Goal: Complete application form: Complete application form

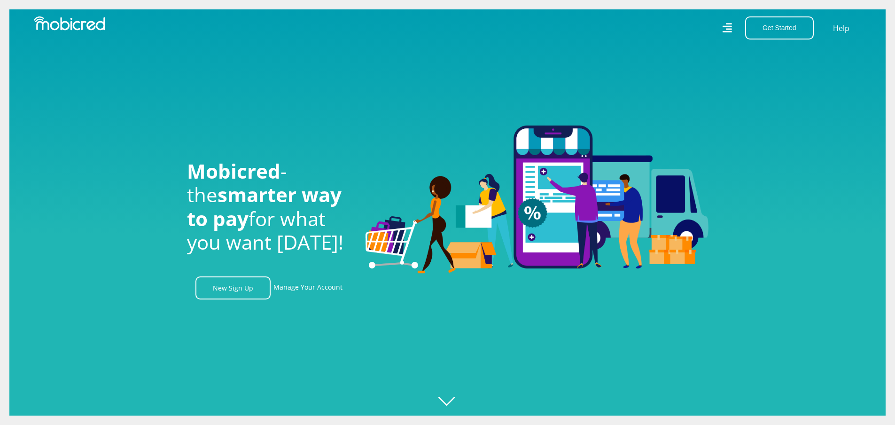
scroll to position [0, 660]
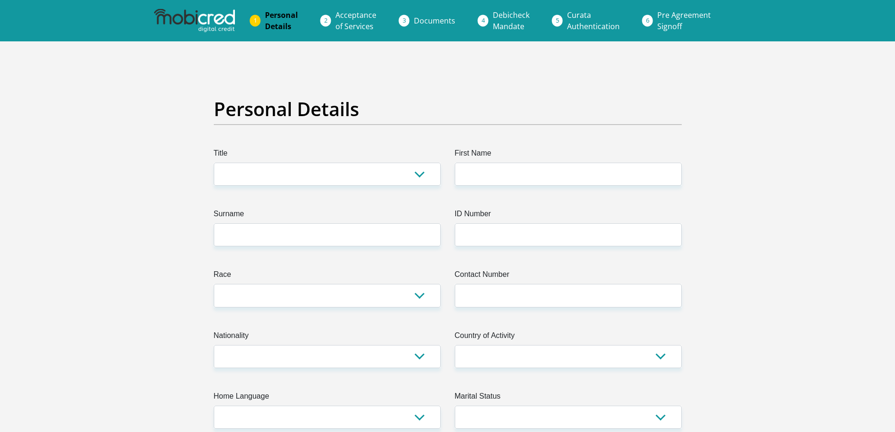
drag, startPoint x: 453, startPoint y: 188, endPoint x: 446, endPoint y: 182, distance: 9.4
click at [424, 174] on select "Mr Ms Mrs Dr Other" at bounding box center [327, 174] width 227 height 23
select select "Mr"
click at [214, 163] on select "Mr Ms Mrs Dr Other" at bounding box center [327, 174] width 227 height 23
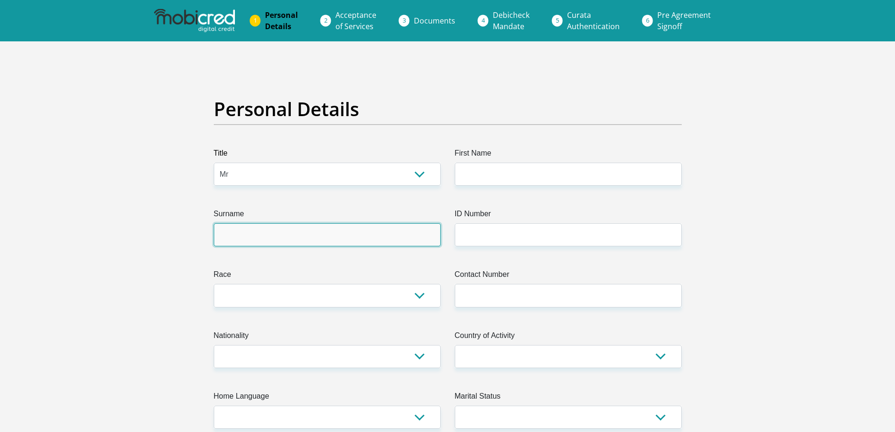
click at [314, 242] on input "Surname" at bounding box center [327, 234] width 227 height 23
type input "Esterhuyzen"
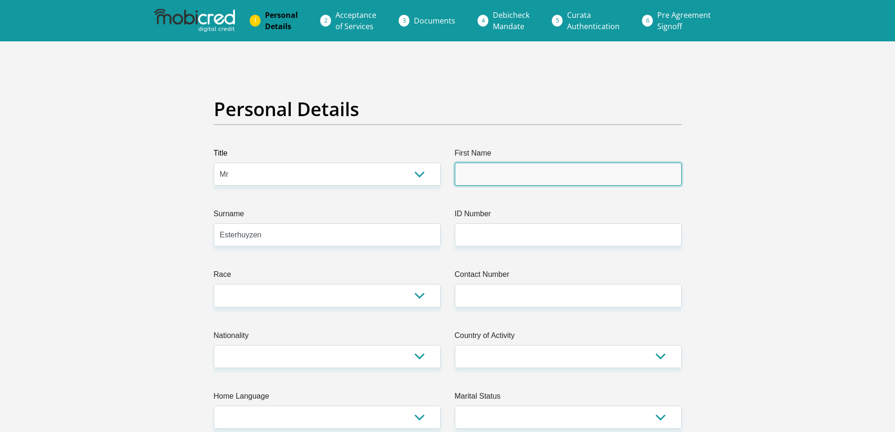
type input "Roche"
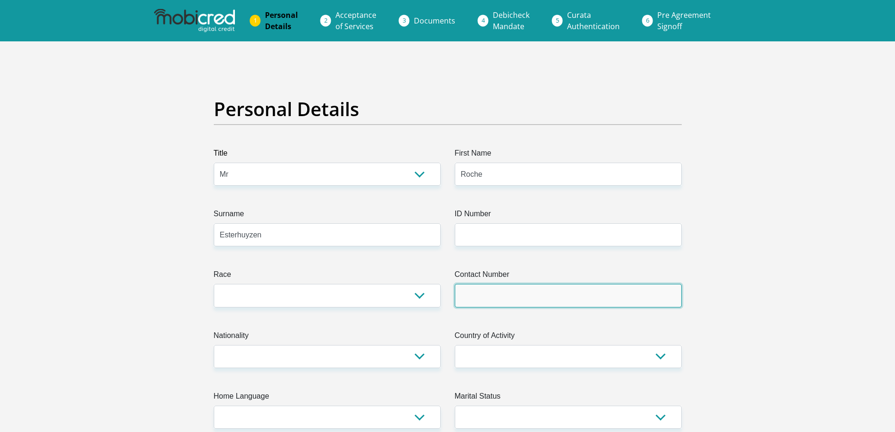
type input "0711949857"
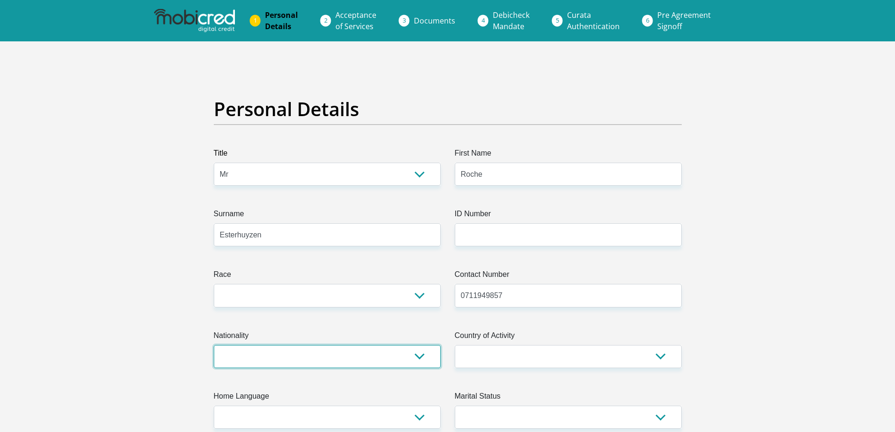
select select "ZAF"
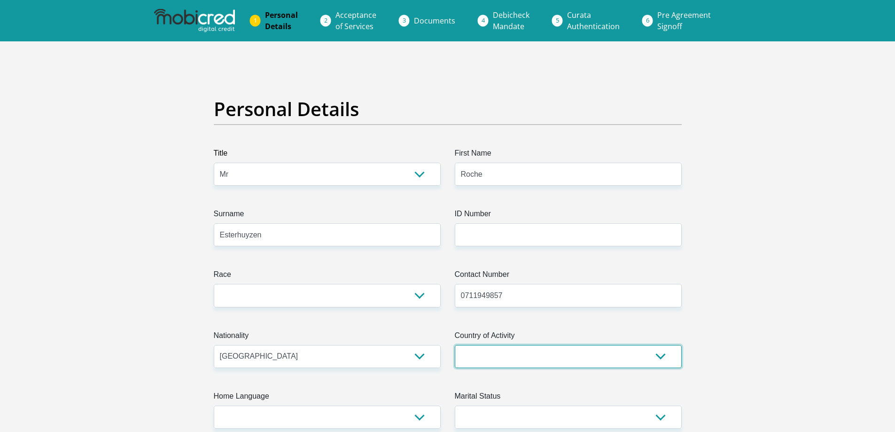
select select "ZAF"
type input "Rivierplaas"
type input "Nuseason Packhouse"
type input "Citrusdal"
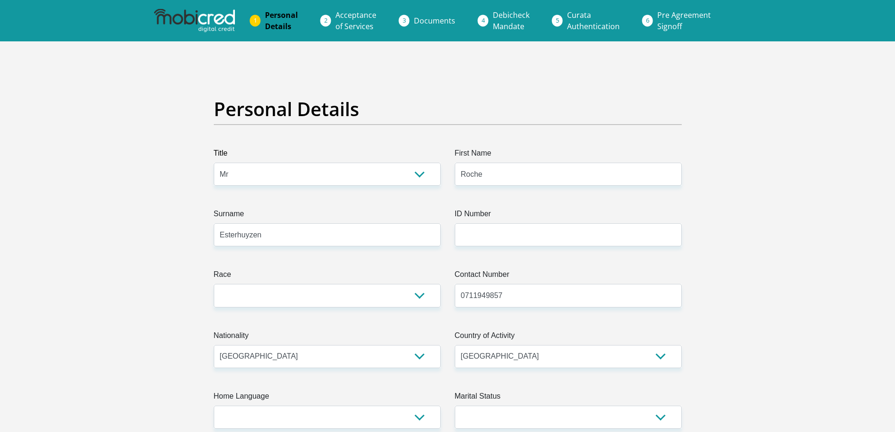
type input "7340"
click at [413, 293] on select "Black Coloured Indian White Other" at bounding box center [327, 295] width 227 height 23
select select "4"
click at [214, 284] on select "Black Coloured Indian White Other" at bounding box center [327, 295] width 227 height 23
click at [496, 235] on input "ID Number" at bounding box center [568, 234] width 227 height 23
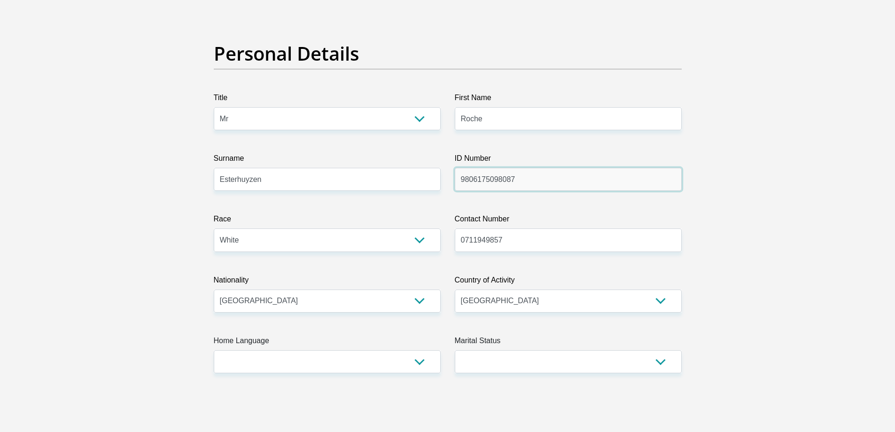
scroll to position [79, 0]
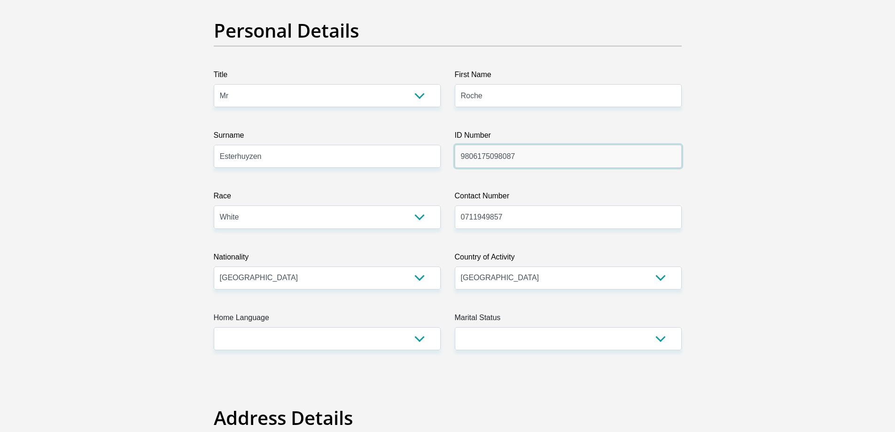
type input "9806175098087"
drag, startPoint x: 661, startPoint y: 336, endPoint x: 648, endPoint y: 337, distance: 13.2
click at [661, 336] on select "Married ANC Single Divorced Widowed Married COP or Customary Law" at bounding box center [568, 338] width 227 height 23
select select "2"
click at [455, 327] on select "Married ANC Single Divorced Widowed Married COP or Customary Law" at bounding box center [568, 338] width 227 height 23
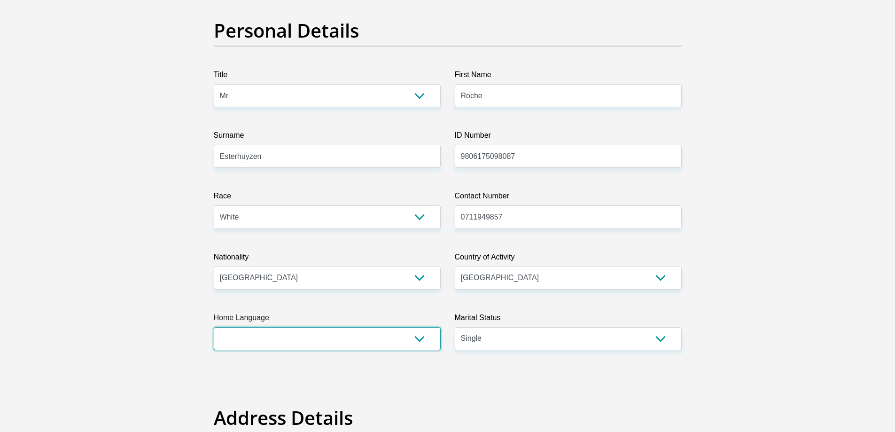
click at [379, 338] on select "Afrikaans English Sepedi South Ndebele Southern Sotho Swati Tsonga Tswana Venda…" at bounding box center [327, 338] width 227 height 23
select select "afr"
click at [214, 327] on select "Afrikaans English Sepedi South Ndebele Southern Sotho Swati Tsonga Tswana Venda…" at bounding box center [327, 338] width 227 height 23
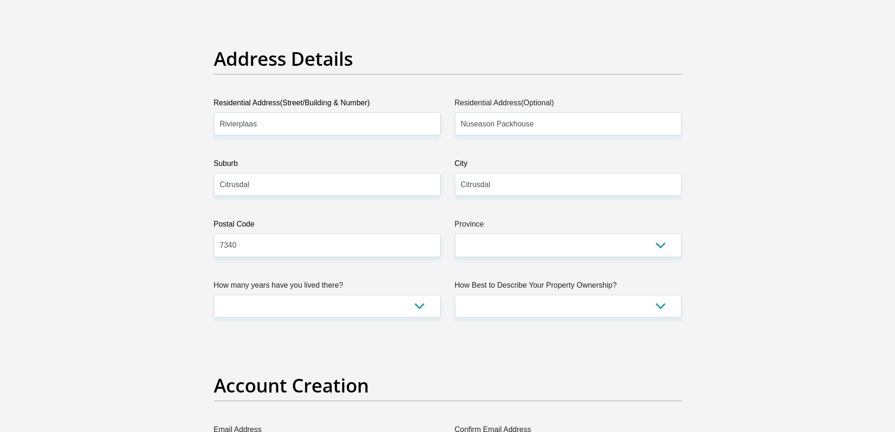
scroll to position [470, 0]
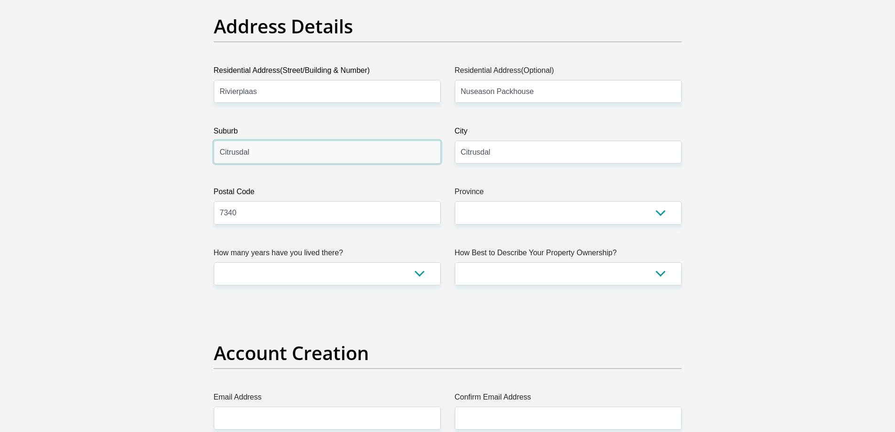
click at [266, 158] on input "Citrusdal" at bounding box center [327, 152] width 227 height 23
type input "C"
type input "Westen cape"
click at [665, 216] on select "Eastern Cape Free State Gauteng KwaZulu-Natal Limpopo Mpumalanga Northern Cape …" at bounding box center [568, 212] width 227 height 23
select select "Western Cape"
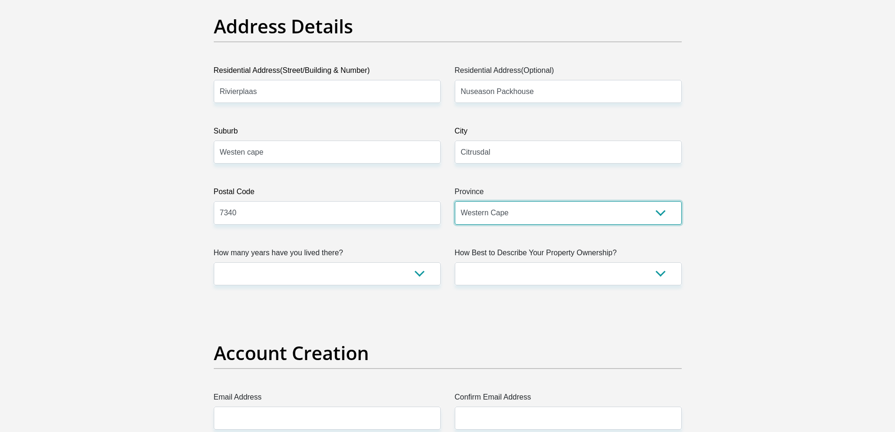
click at [455, 201] on select "Eastern Cape Free State Gauteng KwaZulu-Natal Limpopo Mpumalanga Northern Cape …" at bounding box center [568, 212] width 227 height 23
click at [298, 153] on input "Westen cape" at bounding box center [327, 152] width 227 height 23
type input "Westen"
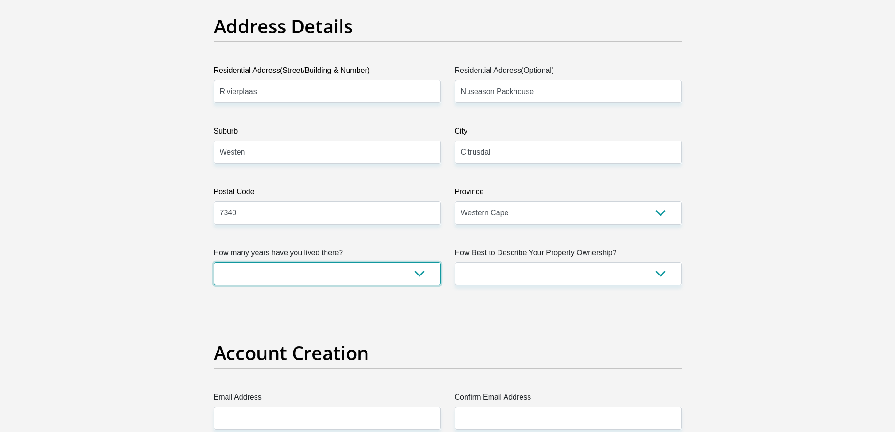
click at [422, 280] on select "less than 1 year 1-3 years 3-5 years 5+ years" at bounding box center [327, 273] width 227 height 23
select select "5"
click at [214, 262] on select "less than 1 year 1-3 years 3-5 years 5+ years" at bounding box center [327, 273] width 227 height 23
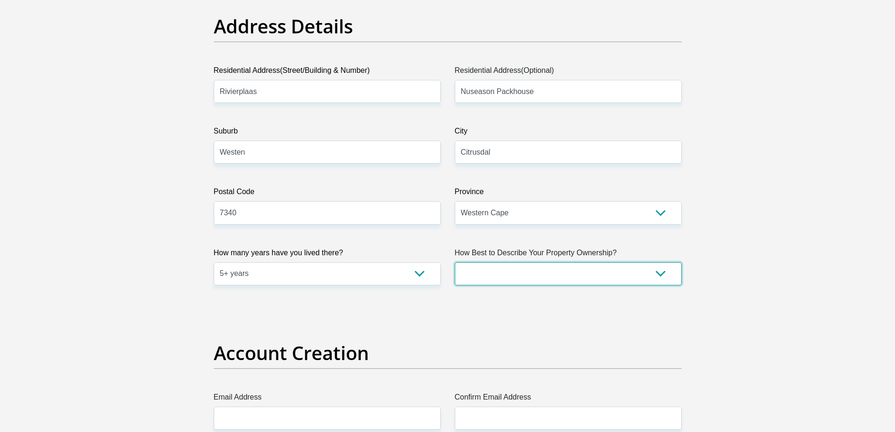
click at [660, 272] on select "Owned Rented Family Owned Company Dwelling" at bounding box center [568, 273] width 227 height 23
select select "parents"
click at [455, 262] on select "Owned Rented Family Owned Company Dwelling" at bounding box center [568, 273] width 227 height 23
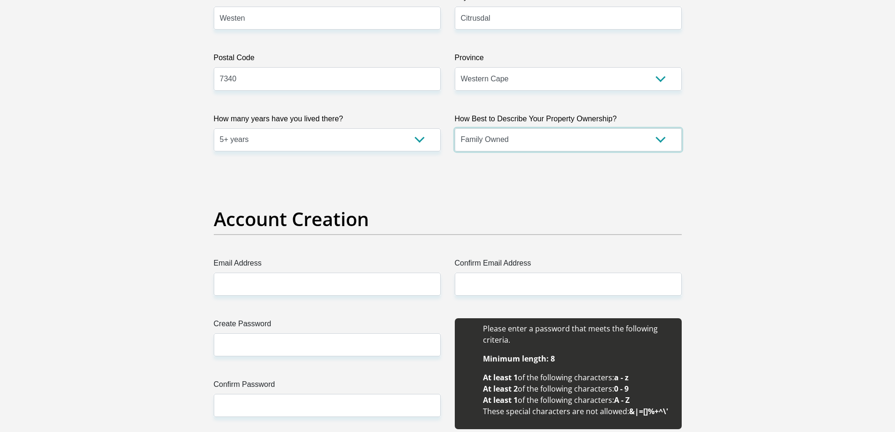
scroll to position [627, 0]
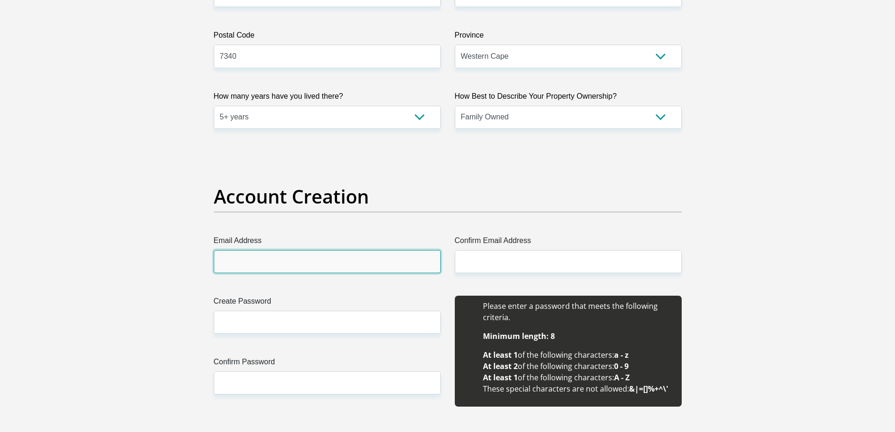
click at [353, 259] on input "Email Address" at bounding box center [327, 261] width 227 height 23
type input "rivierplaas@nsfirstfruit.com"
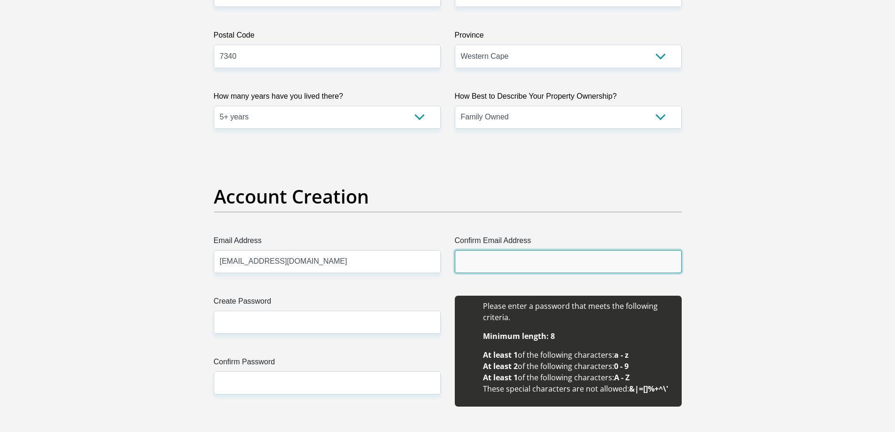
type input "rivierplaas@nsfirstfruit.com"
type input "Roche"
type input "Esterhuyzen"
type input "0711949857"
drag, startPoint x: 583, startPoint y: 268, endPoint x: 416, endPoint y: 265, distance: 166.4
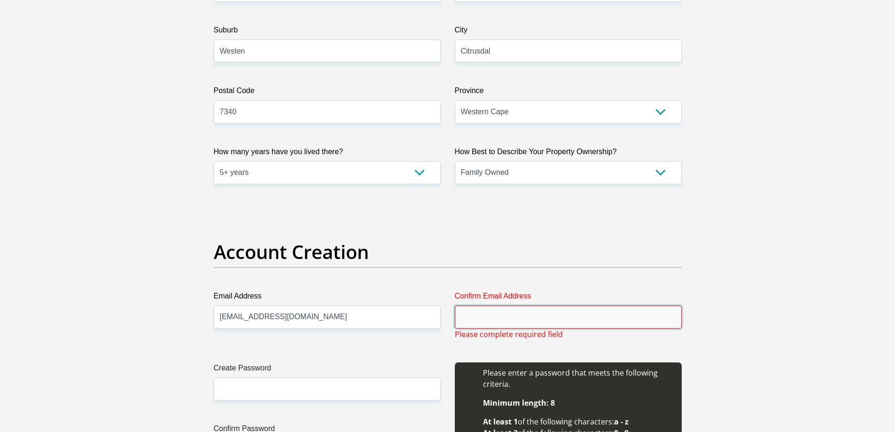
scroll to position [549, 0]
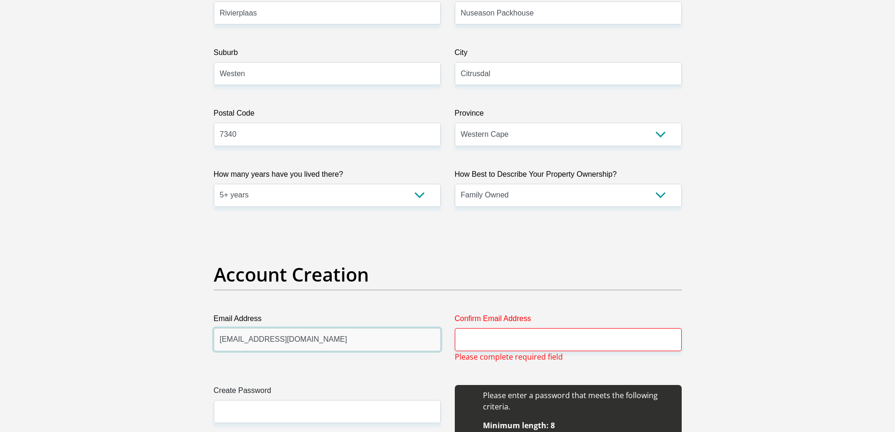
click at [378, 343] on input "rivierplaas@nsfirstfruit.com" at bounding box center [327, 339] width 227 height 23
click at [380, 350] on input "rivierplaas@nsfirstfruit.com" at bounding box center [327, 339] width 227 height 23
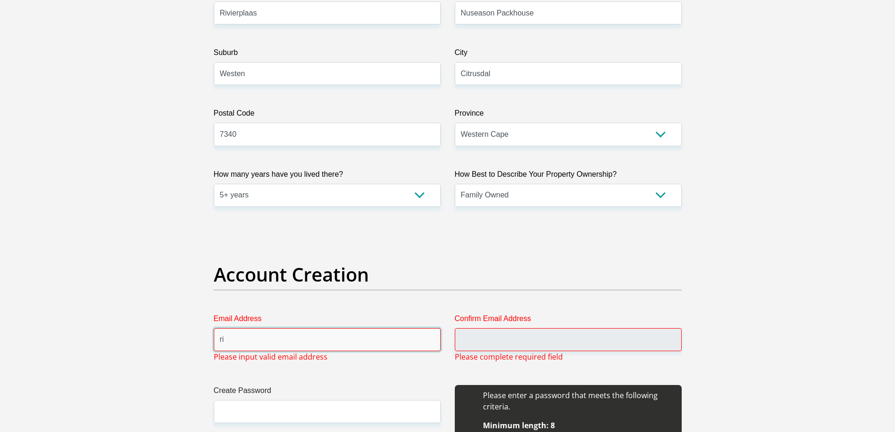
type input "r"
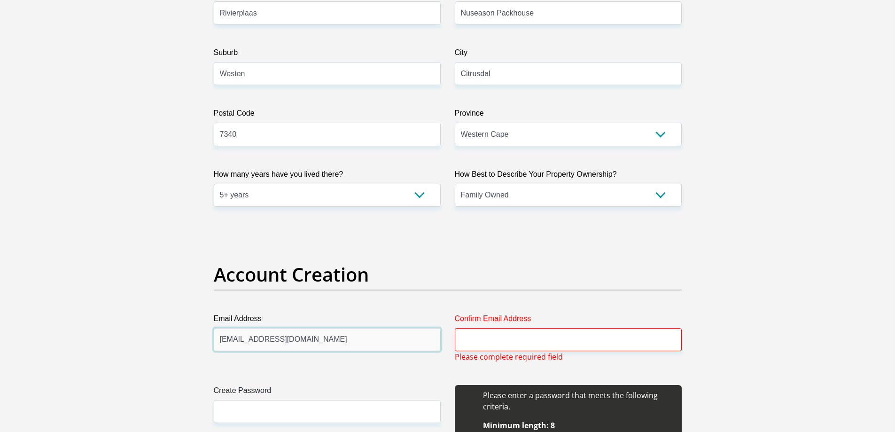
drag, startPoint x: 345, startPoint y: 342, endPoint x: 197, endPoint y: 354, distance: 148.5
type input "rocheesterhuyzen@gmail.com"
paste input "rocheesterhuyzen@gmail.com"
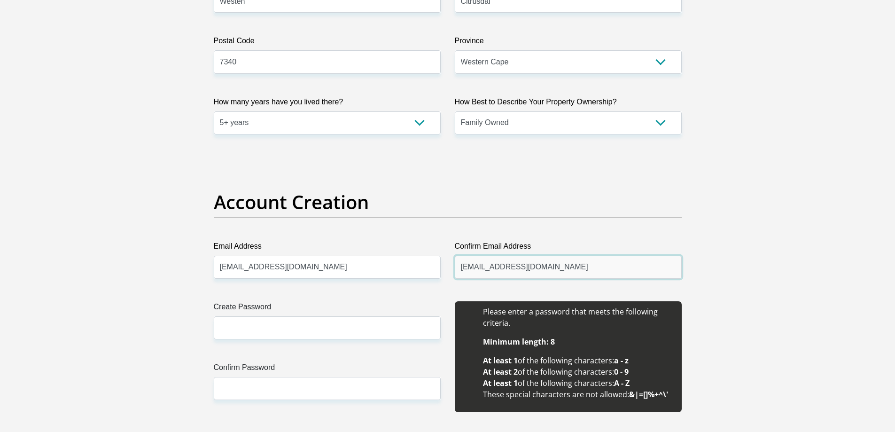
scroll to position [705, 0]
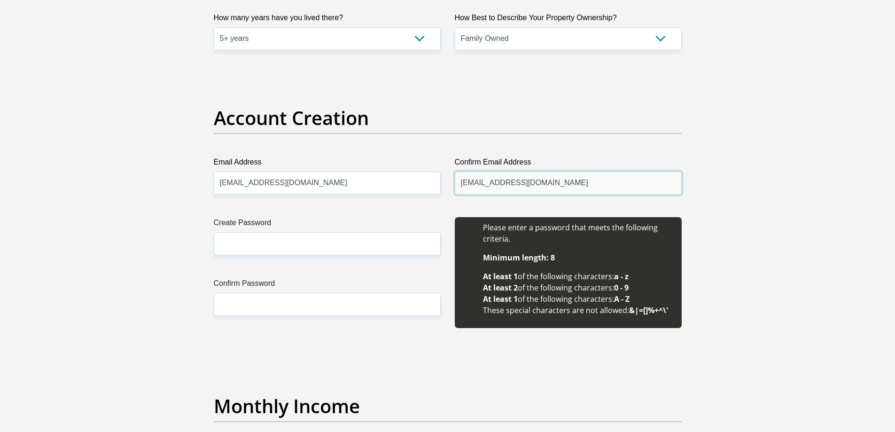
type input "rocheesterhuyzen@gmail.com"
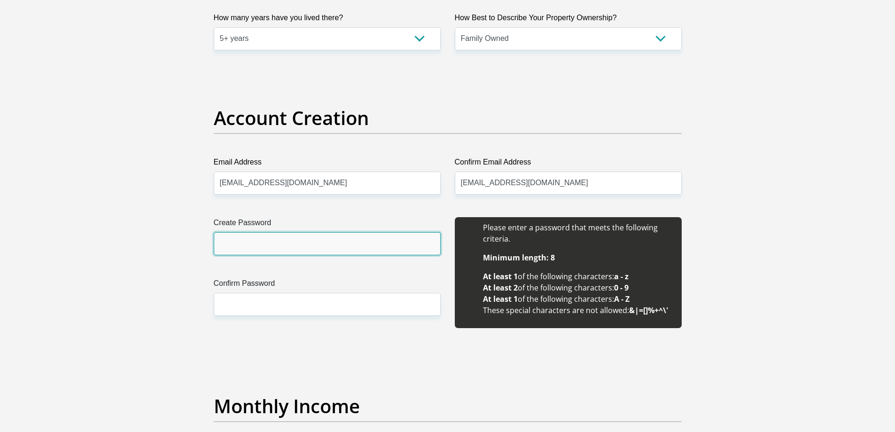
click at [265, 241] on input "Create Password" at bounding box center [327, 243] width 227 height 23
type input "Kitesurfing121"
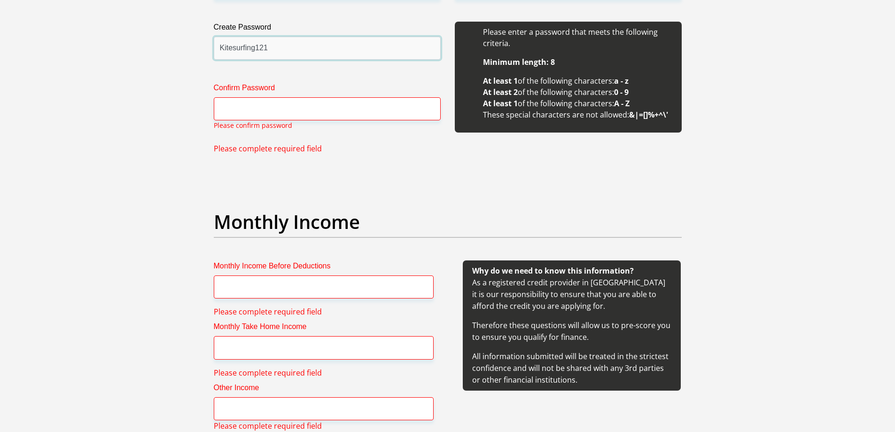
scroll to position [903, 0]
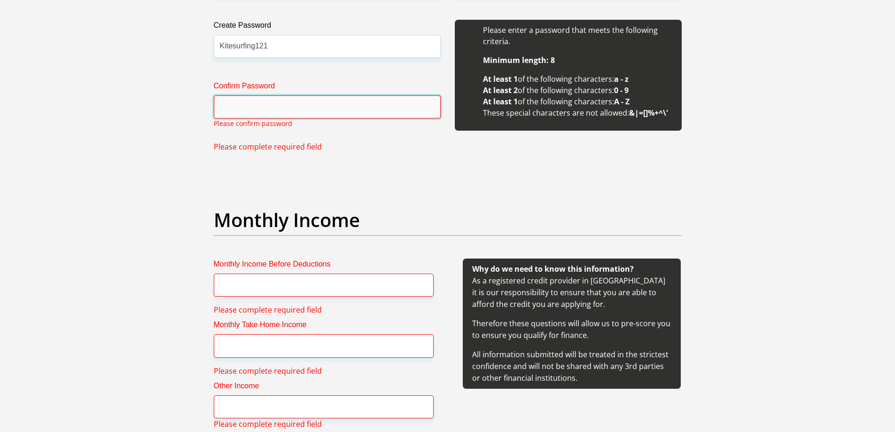
click at [337, 110] on input "Confirm Password" at bounding box center [327, 106] width 227 height 23
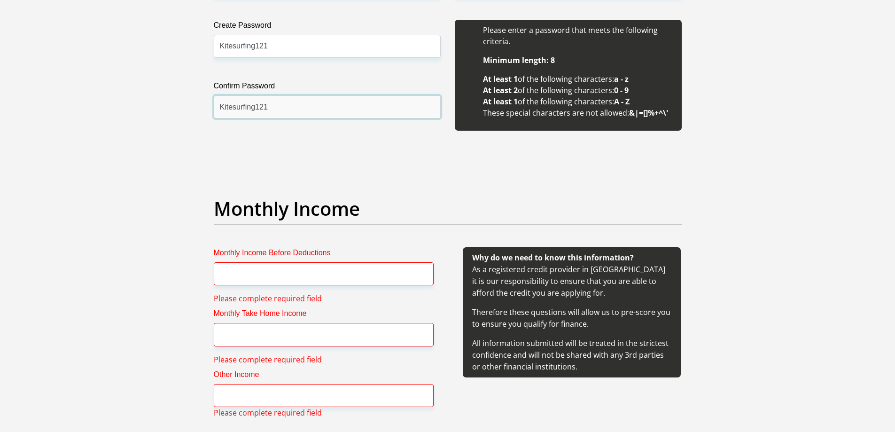
type input "Kitesurfing121"
click at [287, 279] on input "Monthly Income Before Deductions" at bounding box center [324, 273] width 220 height 23
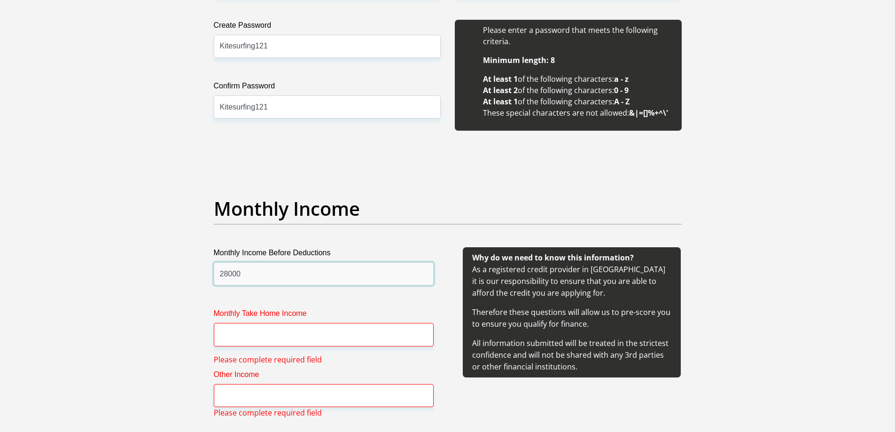
type input "28000"
click at [302, 335] on input "Monthly Take Home Income" at bounding box center [324, 334] width 220 height 23
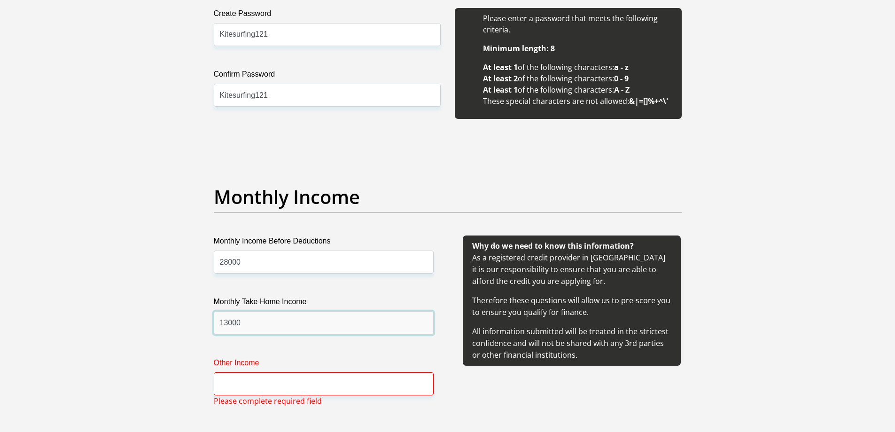
scroll to position [981, 0]
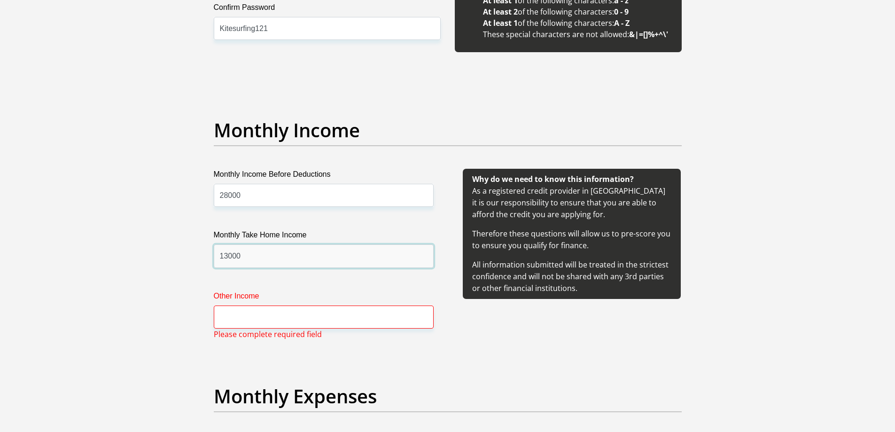
type input "13000"
click at [274, 322] on input "Other Income" at bounding box center [324, 317] width 220 height 23
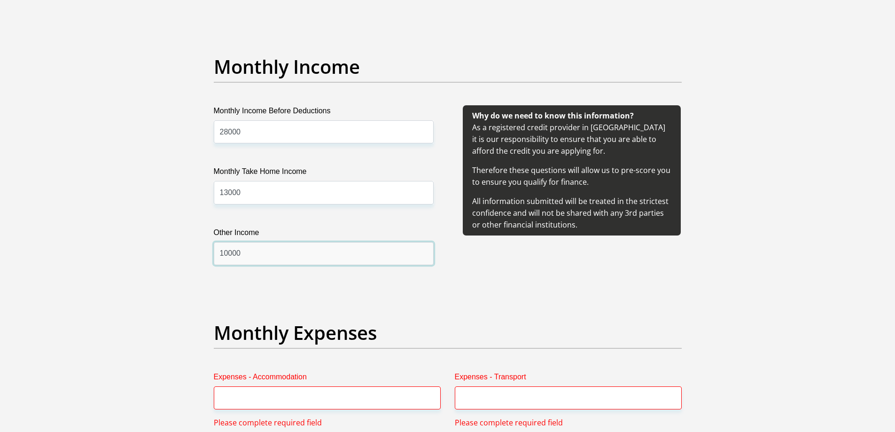
scroll to position [1138, 0]
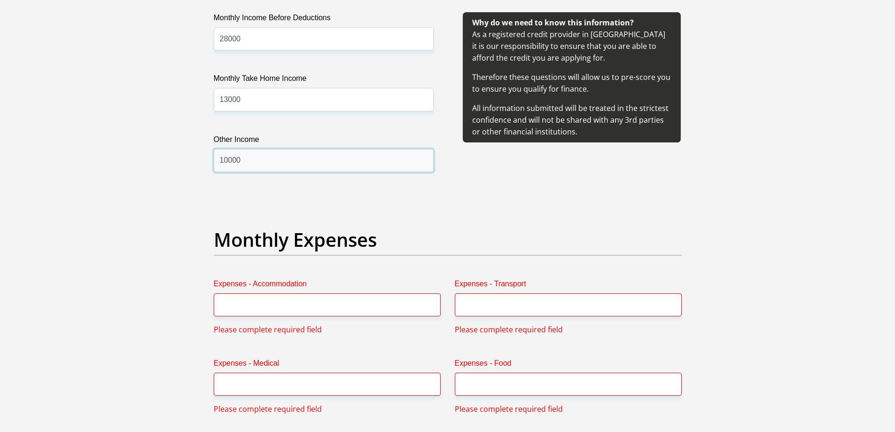
type input "10000"
click at [293, 304] on input "Expenses - Accommodation" at bounding box center [327, 304] width 227 height 23
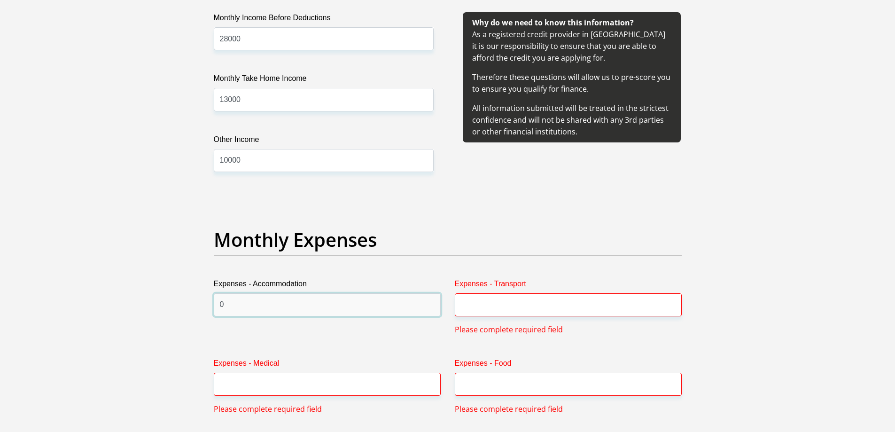
type input "0"
click at [494, 305] on input "Expenses - Transport" at bounding box center [568, 304] width 227 height 23
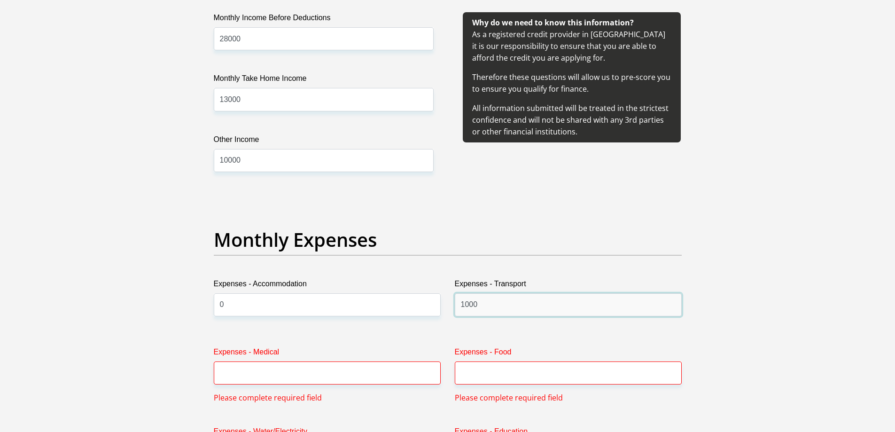
type input "1000"
click at [475, 374] on input "Expenses - Food" at bounding box center [568, 372] width 227 height 23
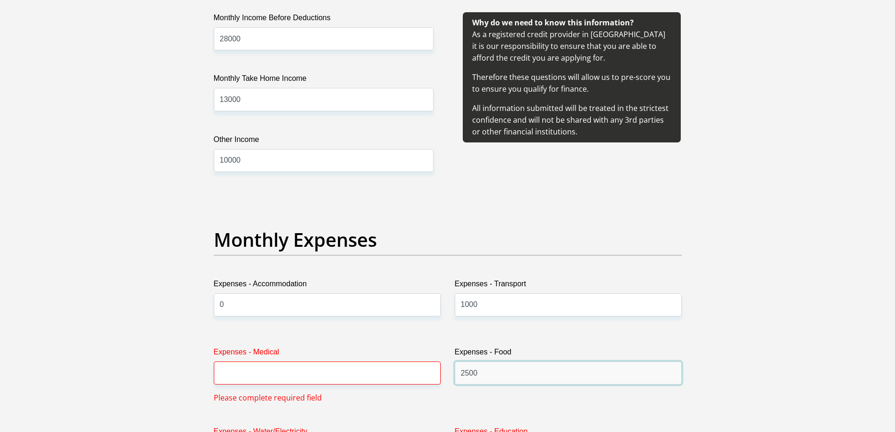
type input "2500"
click at [298, 365] on input "Expenses - Medical" at bounding box center [327, 372] width 227 height 23
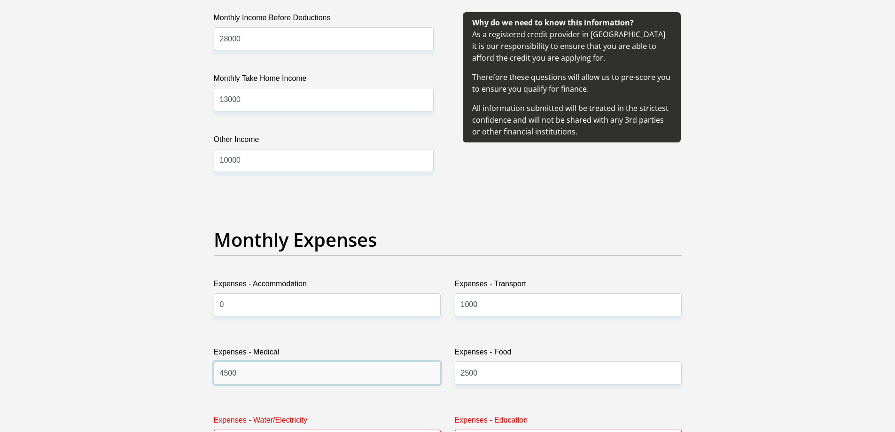
scroll to position [1216, 0]
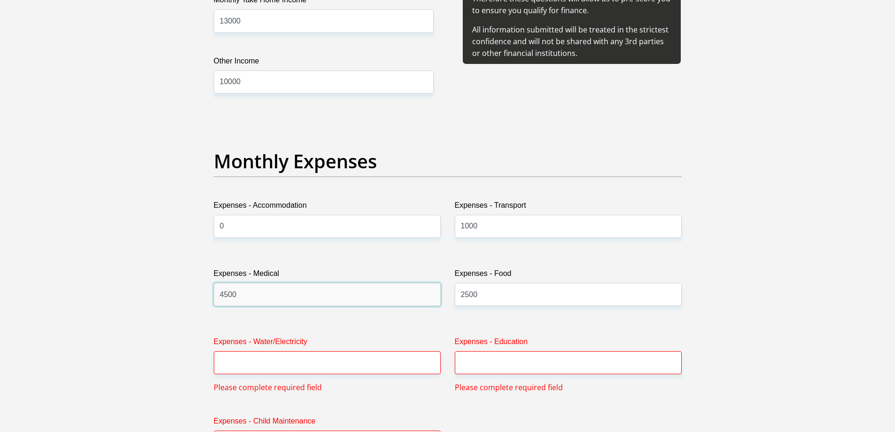
type input "4500"
click at [270, 356] on input "Expenses - Water/Electricity" at bounding box center [327, 362] width 227 height 23
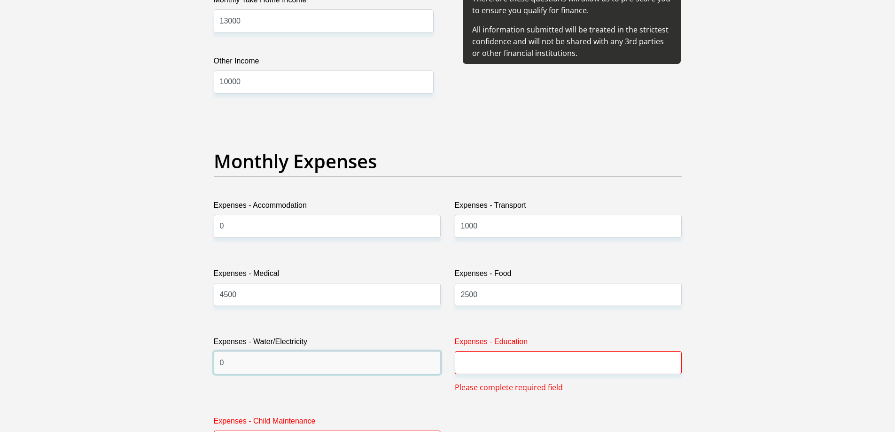
type input "0"
click at [496, 362] on input "Expenses - Education" at bounding box center [568, 362] width 227 height 23
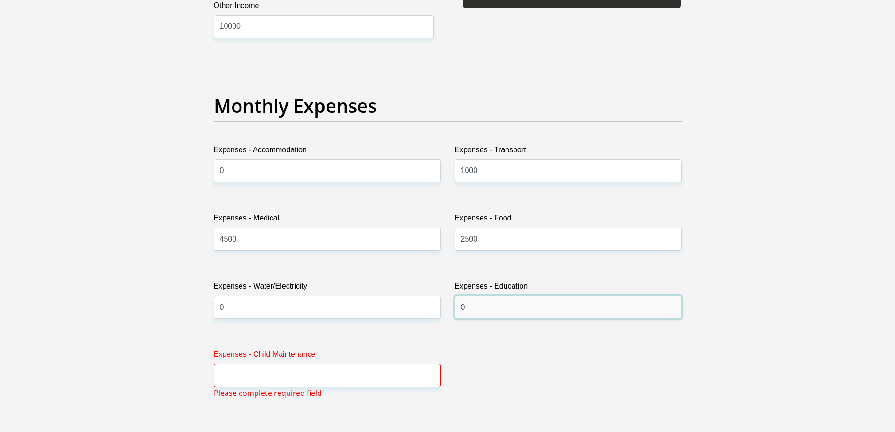
scroll to position [1294, 0]
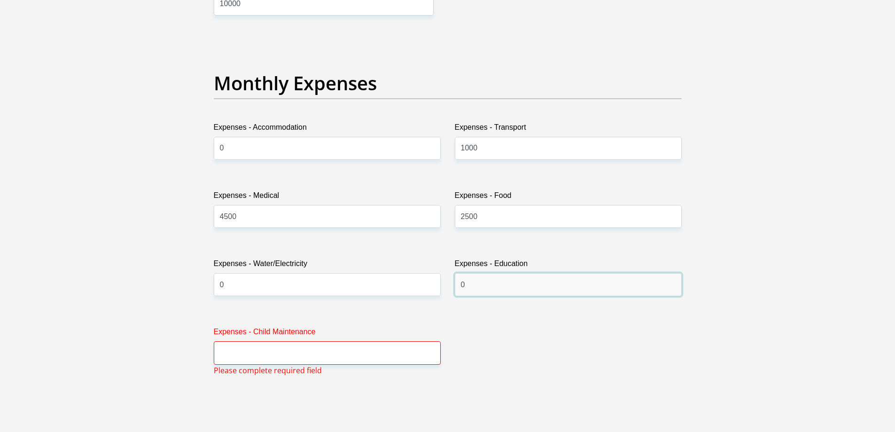
type input "0"
click at [272, 351] on input "Expenses - Child Maintenance" at bounding box center [327, 352] width 227 height 23
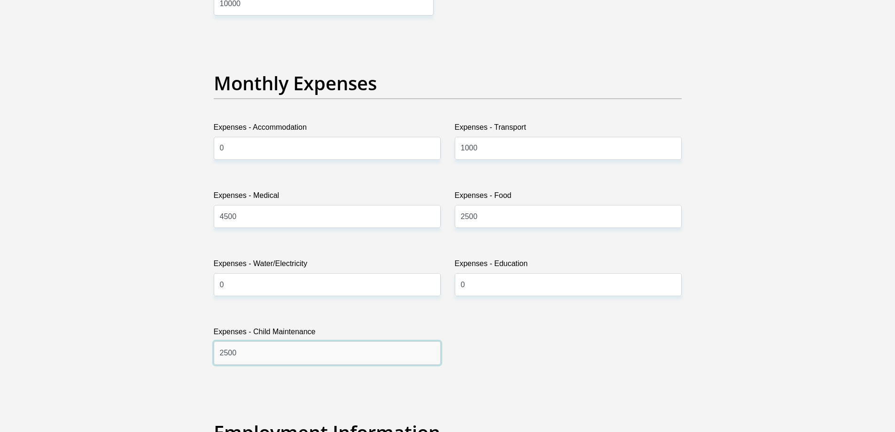
type input "2500"
click at [225, 218] on input "4500" at bounding box center [327, 216] width 227 height 23
drag, startPoint x: 465, startPoint y: 218, endPoint x: 491, endPoint y: 226, distance: 26.9
click at [465, 218] on input "2500" at bounding box center [568, 216] width 227 height 23
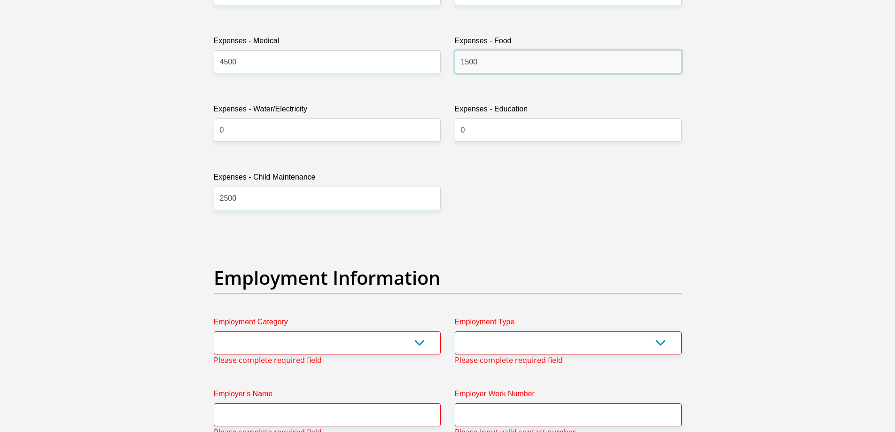
scroll to position [1451, 0]
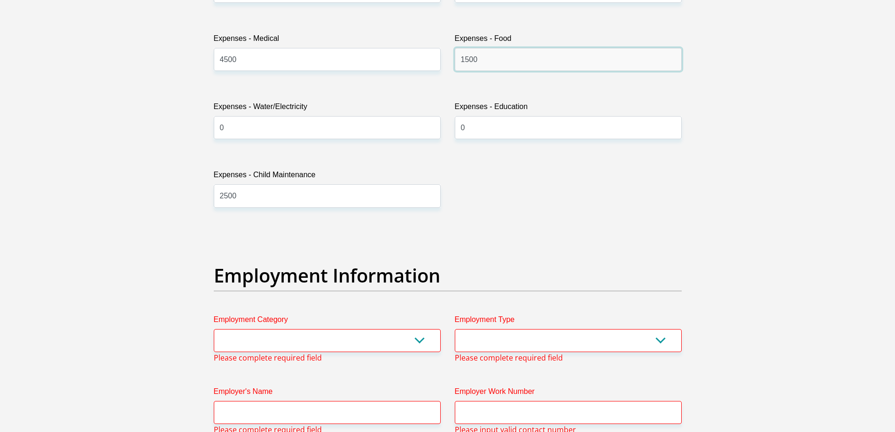
type input "1500"
click at [227, 195] on input "2500" at bounding box center [327, 195] width 227 height 23
click at [226, 198] on input "2500" at bounding box center [327, 195] width 227 height 23
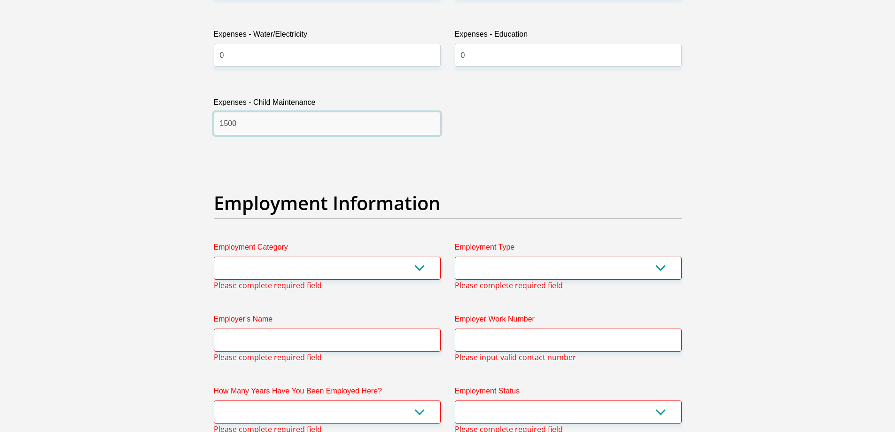
scroll to position [1608, 0]
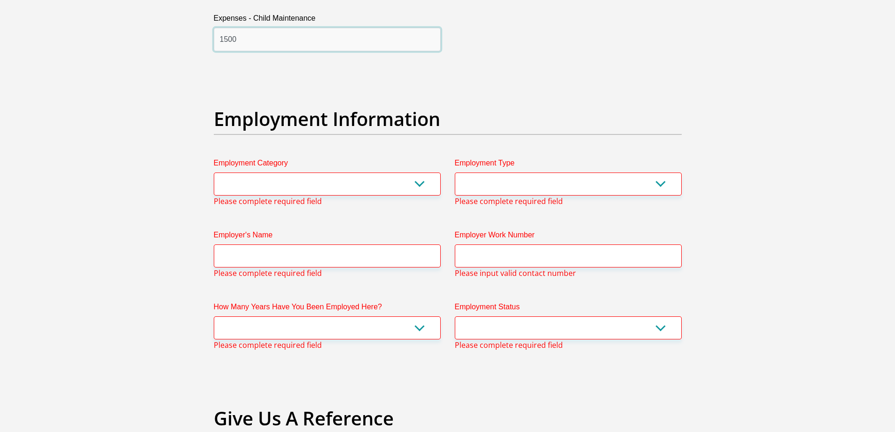
type input "1500"
click at [429, 188] on select "AGRICULTURE ALCOHOL & TOBACCO CONSTRUCTION MATERIALS METALLURGY EQUIPMENT FOR R…" at bounding box center [327, 184] width 227 height 23
select select "2"
click at [214, 173] on select "AGRICULTURE ALCOHOL & TOBACCO CONSTRUCTION MATERIALS METALLURGY EQUIPMENT FOR R…" at bounding box center [327, 184] width 227 height 23
click at [589, 191] on select "College/Lecturer Craft Seller Creative Driver Executive Farmer Forces - Non Com…" at bounding box center [568, 184] width 227 height 23
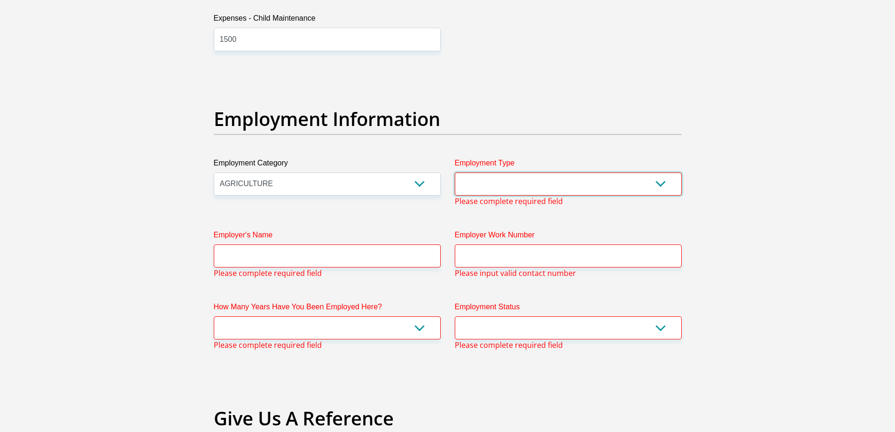
select select "Farmer"
click at [455, 173] on select "College/Lecturer Craft Seller Creative Driver Executive Farmer Forces - Non Com…" at bounding box center [568, 184] width 227 height 23
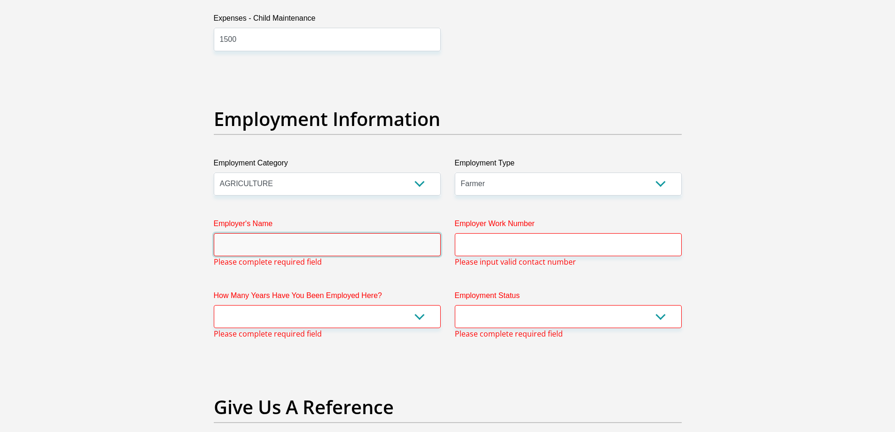
click at [270, 246] on input "Employer's Name" at bounding box center [327, 244] width 227 height 23
type input "Martin"
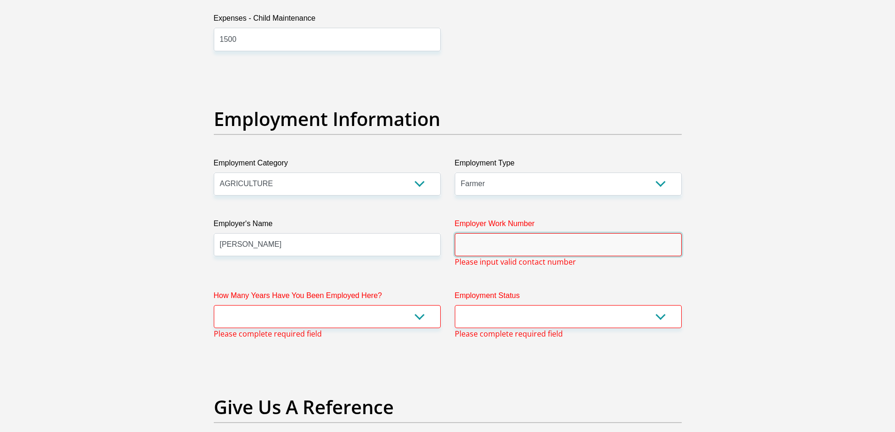
click at [607, 241] on input "Employer Work Number" at bounding box center [568, 244] width 227 height 23
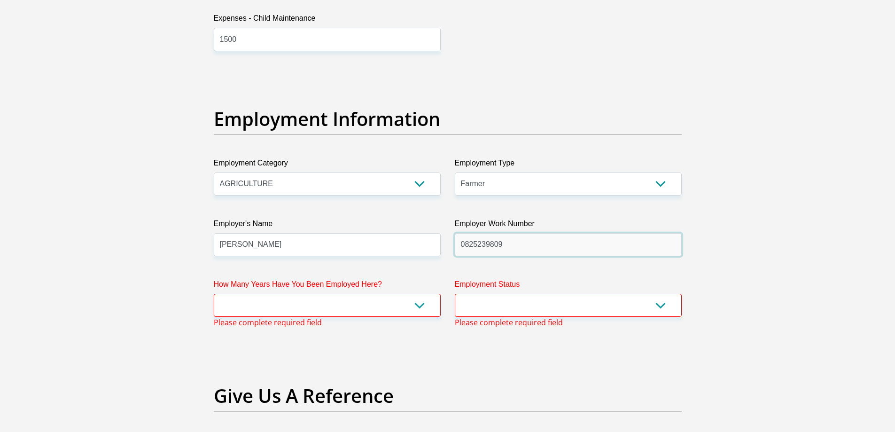
type input "0825239809"
click at [661, 304] on select "Permanent/Full-time Part-time/Casual Contract Worker Self-Employed Housewife Re…" at bounding box center [568, 305] width 227 height 23
select select "1"
click at [455, 294] on select "Permanent/Full-time Part-time/Casual Contract Worker Self-Employed Housewife Re…" at bounding box center [568, 305] width 227 height 23
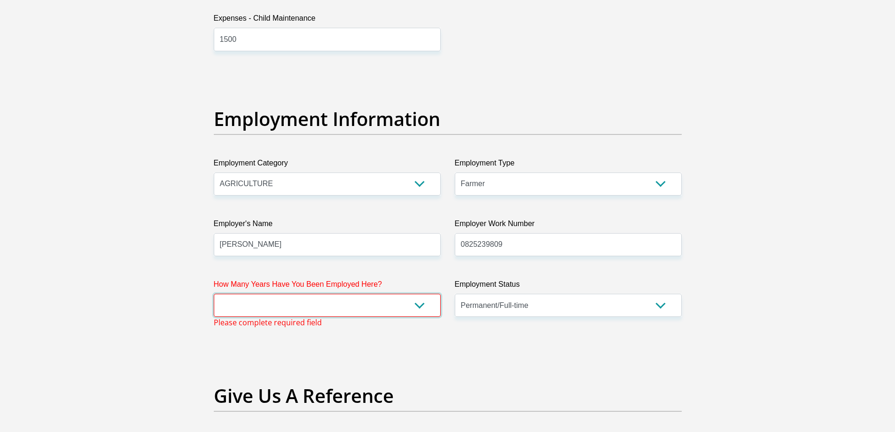
click at [428, 305] on select "less than 1 year 1-3 years 3-5 years 5+ years" at bounding box center [327, 305] width 227 height 23
click at [303, 385] on h2 "Give Us A Reference" at bounding box center [448, 396] width 468 height 23
click at [341, 306] on select "less than 1 year 1-3 years 3-5 years 5+ years" at bounding box center [327, 305] width 227 height 23
select select "60"
click at [214, 294] on select "less than 1 year 1-3 years 3-5 years 5+ years" at bounding box center [327, 305] width 227 height 23
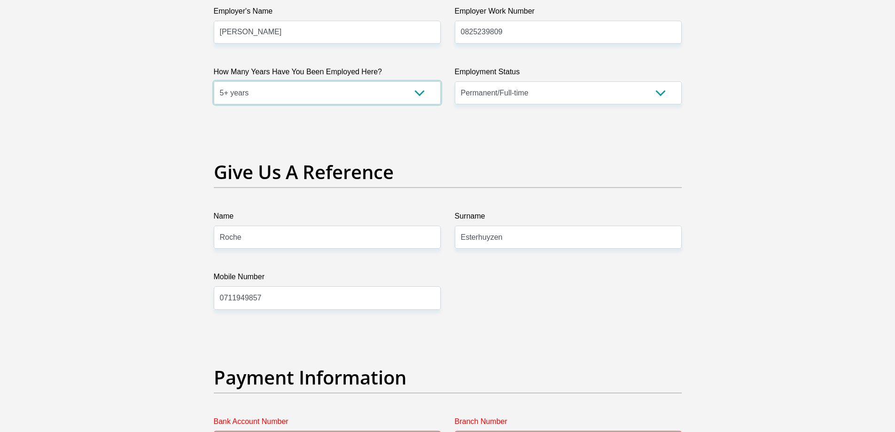
scroll to position [1843, 0]
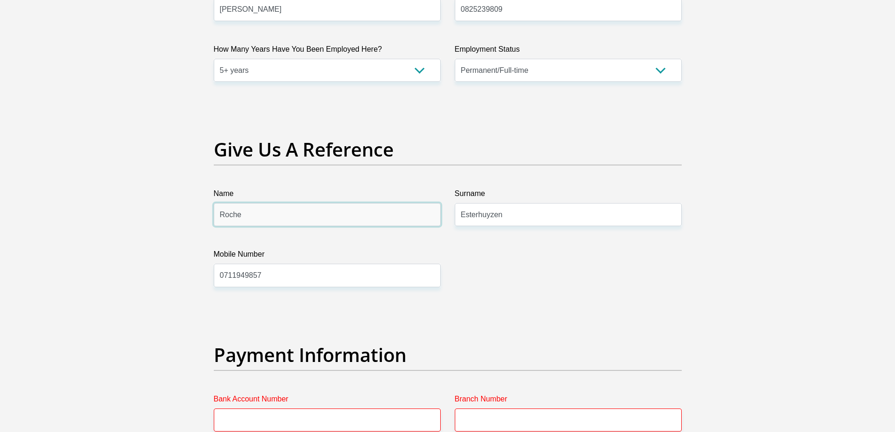
click at [326, 214] on input "Roche" at bounding box center [327, 214] width 227 height 23
type input "R"
type input "Martin"
click at [289, 275] on input "0711949857" at bounding box center [327, 275] width 227 height 23
click at [290, 275] on input "0711949857" at bounding box center [327, 275] width 227 height 23
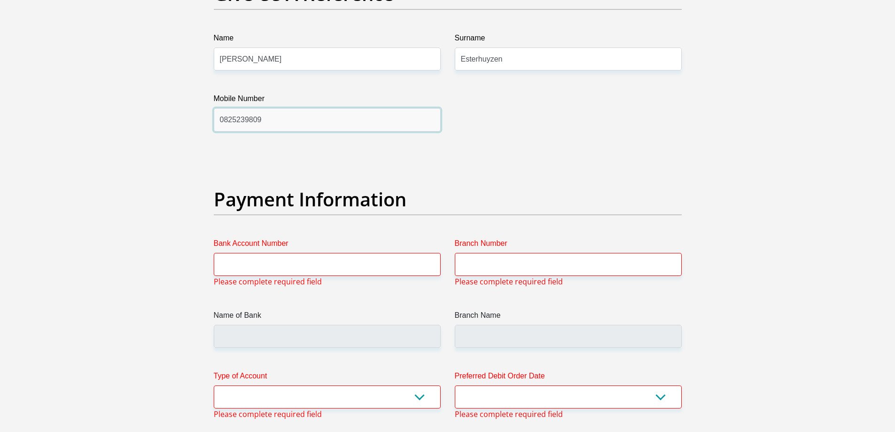
scroll to position [1999, 0]
type input "0825239809"
click at [280, 265] on input "Bank Account Number" at bounding box center [327, 263] width 227 height 23
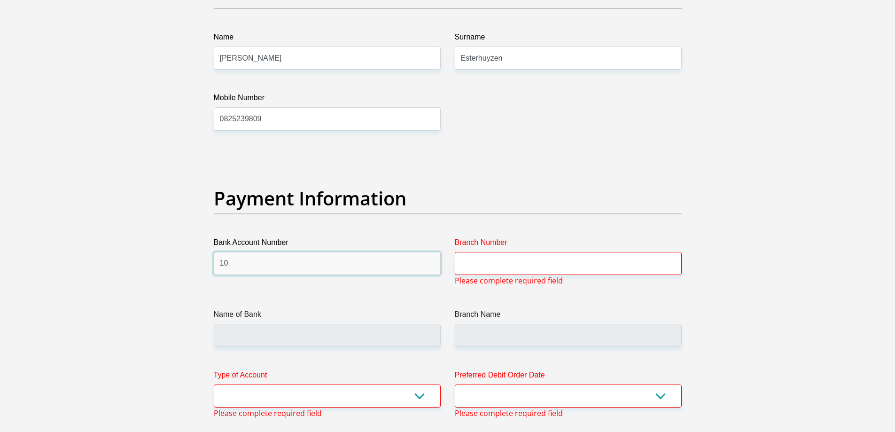
type input "1"
type input "10087731248"
click at [505, 277] on span "Please complete required field" at bounding box center [509, 280] width 108 height 11
click at [510, 268] on input "Branch Number" at bounding box center [568, 263] width 227 height 23
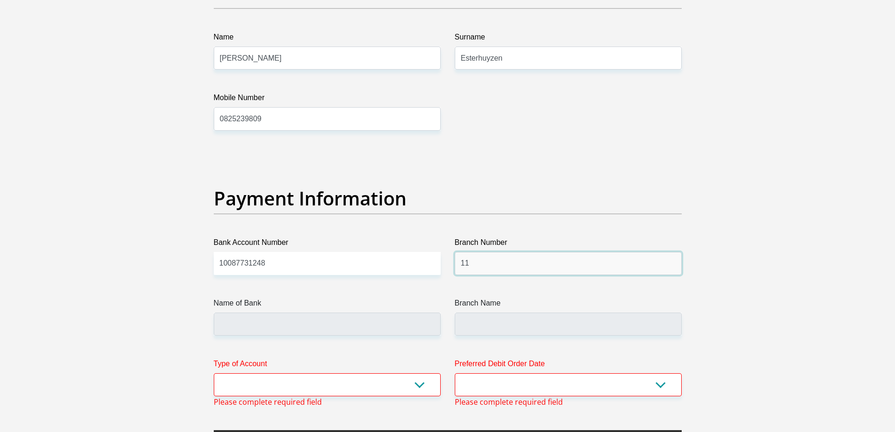
type input "11"
click at [270, 321] on input "Name of Bank" at bounding box center [327, 324] width 227 height 23
click at [279, 321] on input "Name of Bank" at bounding box center [327, 324] width 227 height 23
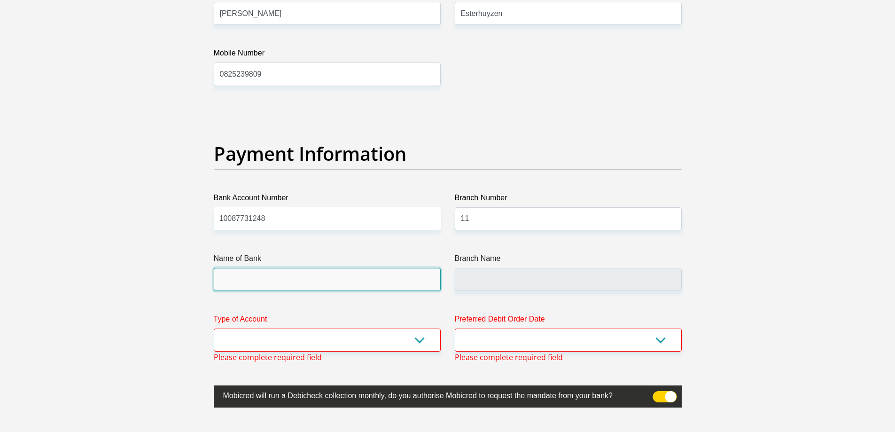
scroll to position [2078, 0]
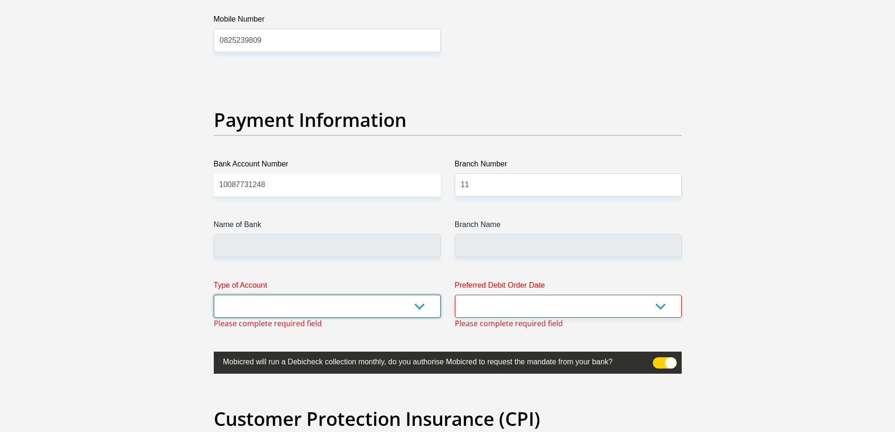
click at [388, 302] on select "Cheque Savings" at bounding box center [327, 306] width 227 height 23
select select "CUR"
click at [214, 295] on select "Cheque Savings" at bounding box center [327, 306] width 227 height 23
drag, startPoint x: 653, startPoint y: 304, endPoint x: 645, endPoint y: 307, distance: 8.0
click at [653, 304] on select "1st 2nd 3rd 4th 5th 7th 18th 19th 20th 21st 22nd 23rd 24th 25th 26th 27th 28th …" at bounding box center [568, 306] width 227 height 23
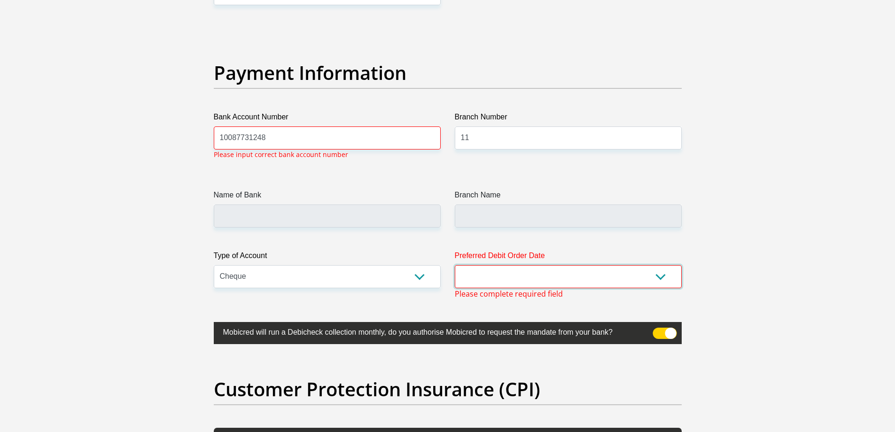
select select "1"
click at [455, 265] on select "1st 2nd 3rd 4th 5th 7th 18th 19th 20th 21st 22nd 23rd 24th 25th 26th 27th 28th …" at bounding box center [568, 276] width 227 height 23
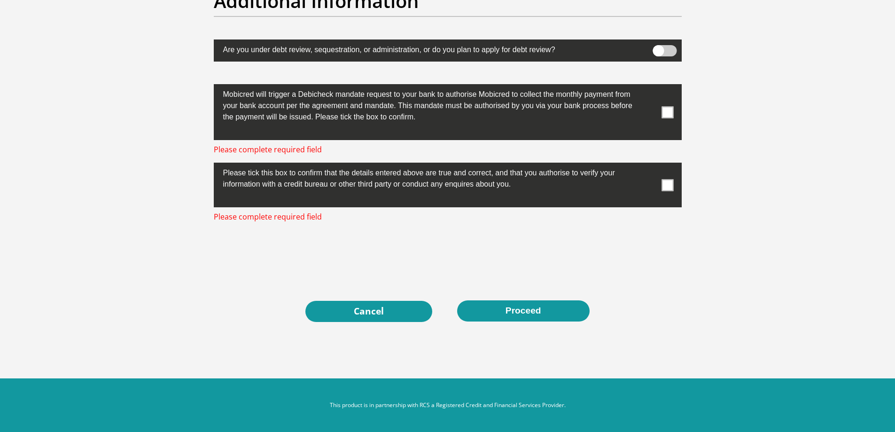
scroll to position [2902, 0]
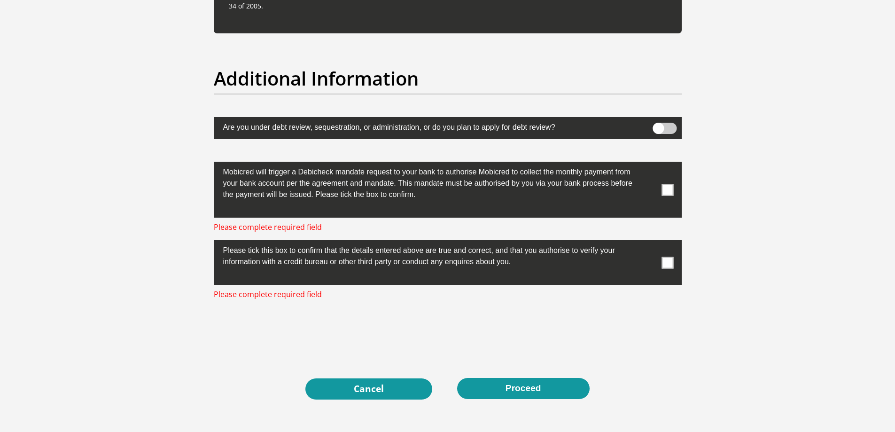
click at [669, 191] on span at bounding box center [668, 190] width 12 height 12
click at [649, 164] on input "checkbox" at bounding box center [649, 164] width 0 height 0
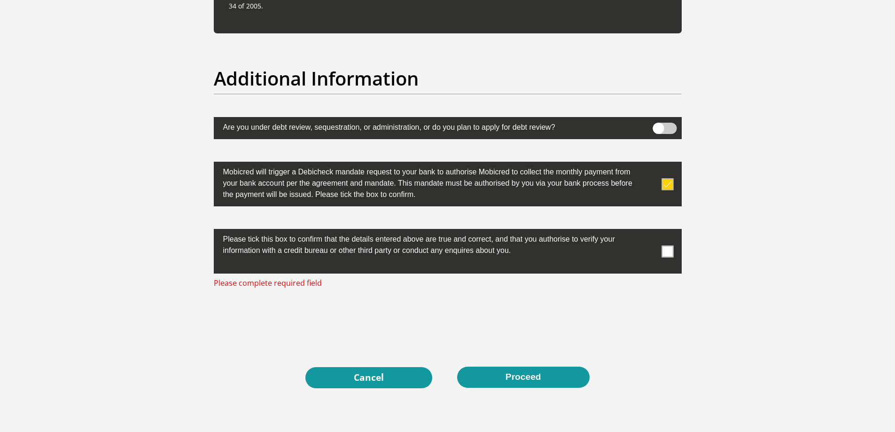
click at [671, 247] on span at bounding box center [668, 251] width 12 height 12
click at [649, 231] on input "checkbox" at bounding box center [649, 231] width 0 height 0
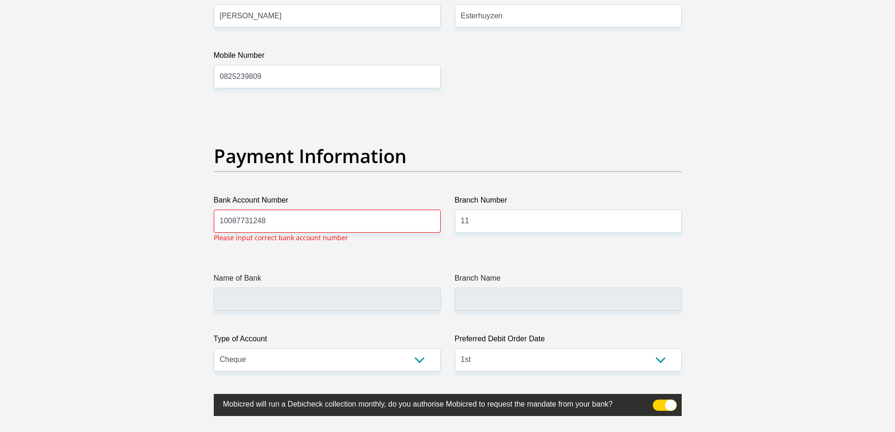
scroll to position [2018, 0]
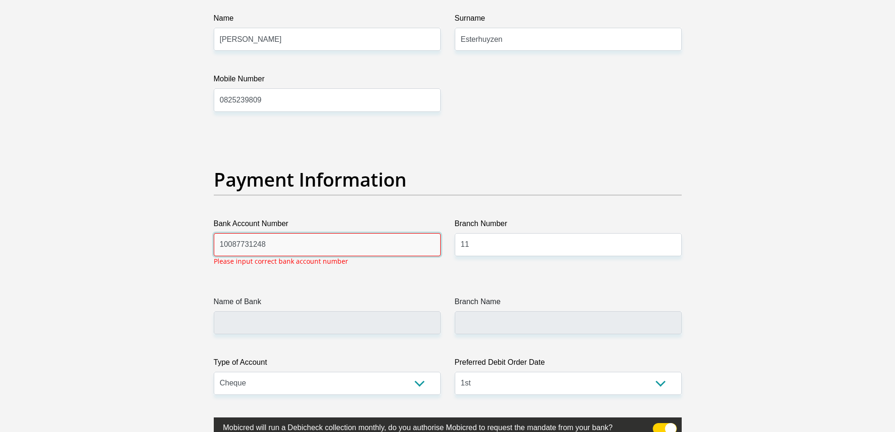
click at [316, 246] on input "10087731248" at bounding box center [327, 244] width 227 height 23
click at [355, 248] on input "10087731248" at bounding box center [327, 244] width 227 height 23
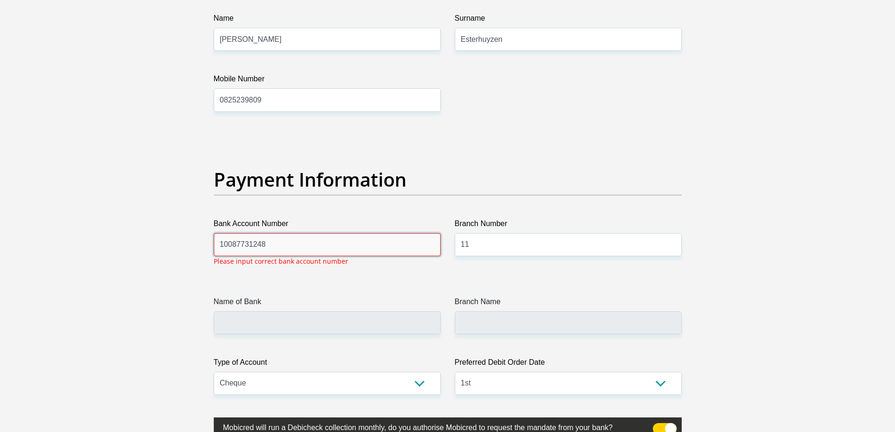
click at [248, 245] on input "10087731248" at bounding box center [327, 244] width 227 height 23
click at [283, 243] on input "10087731248" at bounding box center [327, 244] width 227 height 23
type input "1"
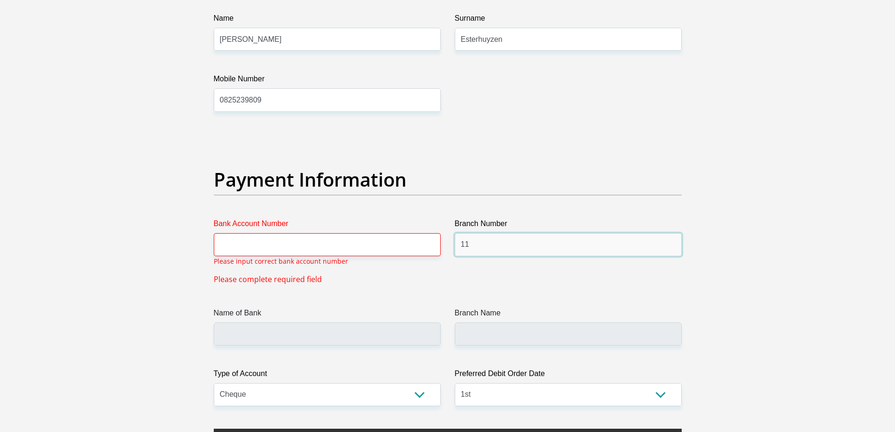
click at [518, 247] on input "11" at bounding box center [568, 244] width 227 height 23
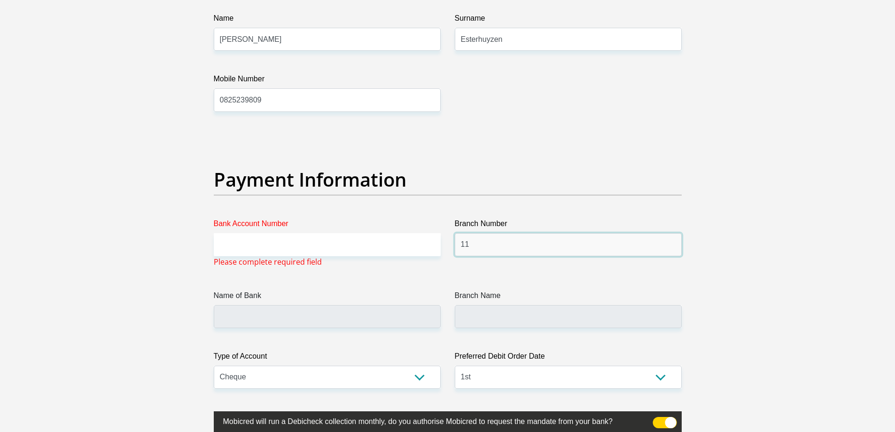
type input "1"
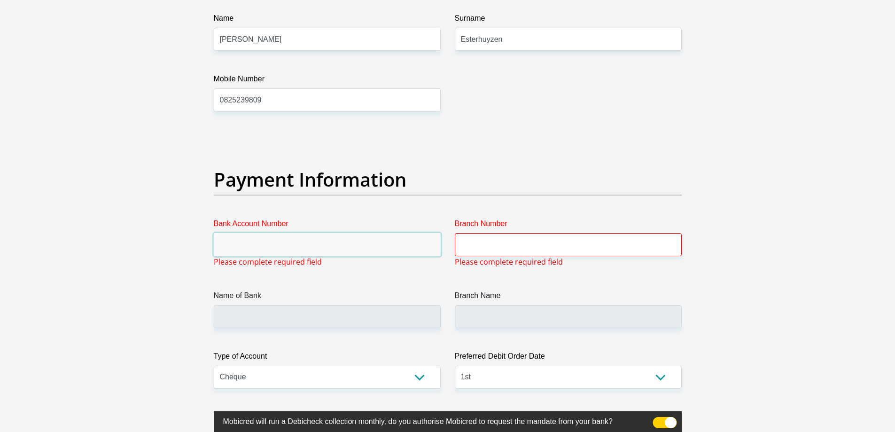
click at [309, 247] on input "Bank Account Number" at bounding box center [327, 244] width 227 height 23
type input "10087731248"
click at [498, 380] on select "1st 2nd 3rd 4th 5th 7th 18th 19th 20th 21st 22nd 23rd 24th 25th 26th 27th 28th …" at bounding box center [568, 377] width 227 height 23
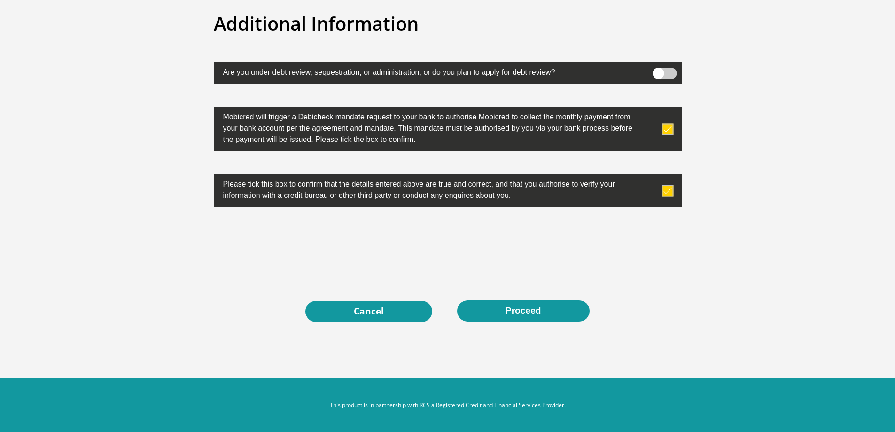
click at [500, 320] on div "Cancel Proceed" at bounding box center [448, 311] width 454 height 22
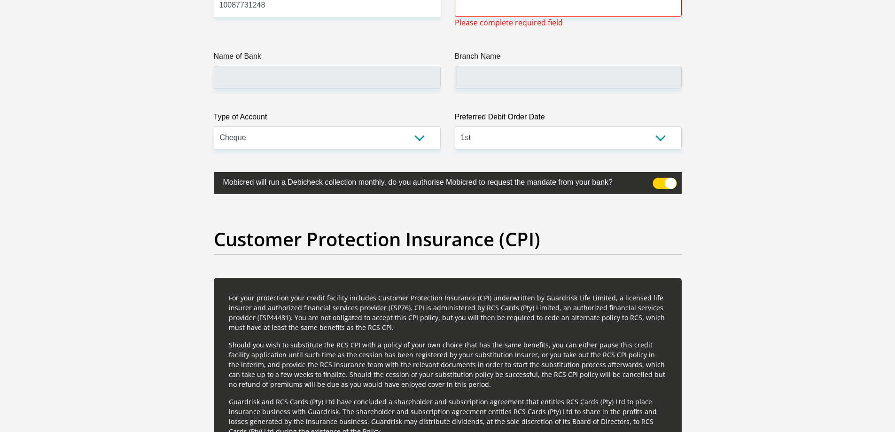
scroll to position [2168, 0]
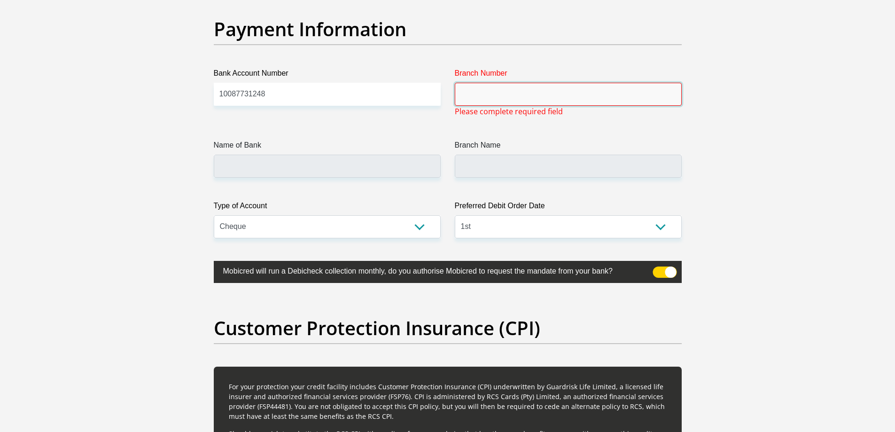
click at [509, 105] on input "Branch Number" at bounding box center [568, 94] width 227 height 23
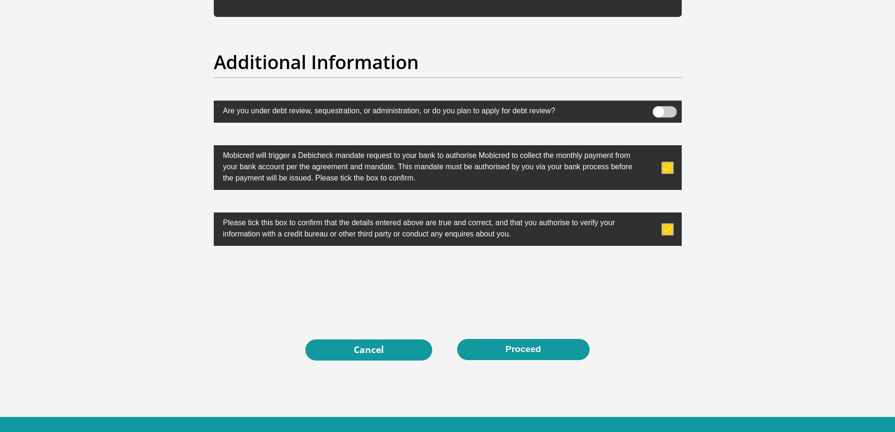
scroll to position [2941, 0]
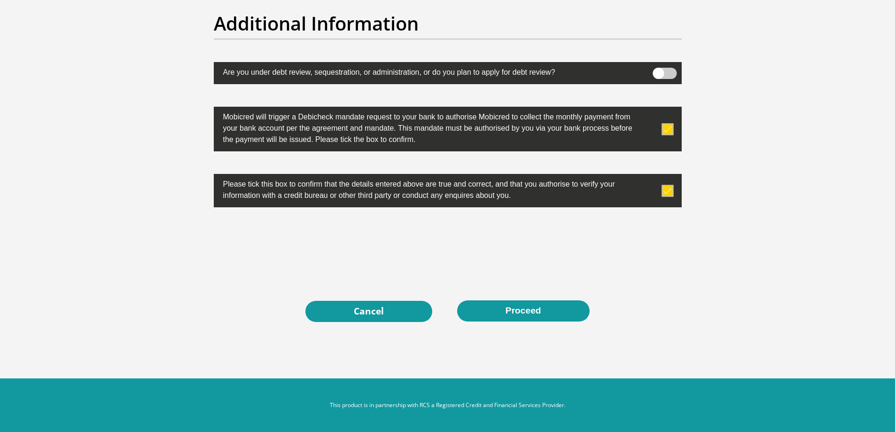
type input "11"
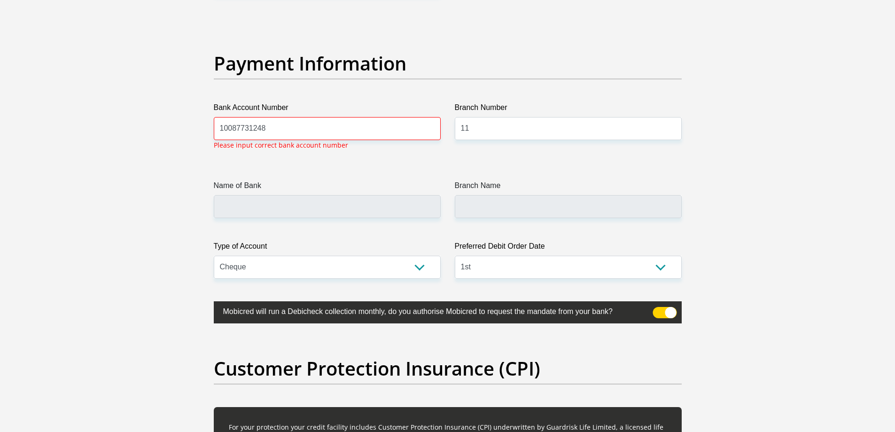
scroll to position [2133, 0]
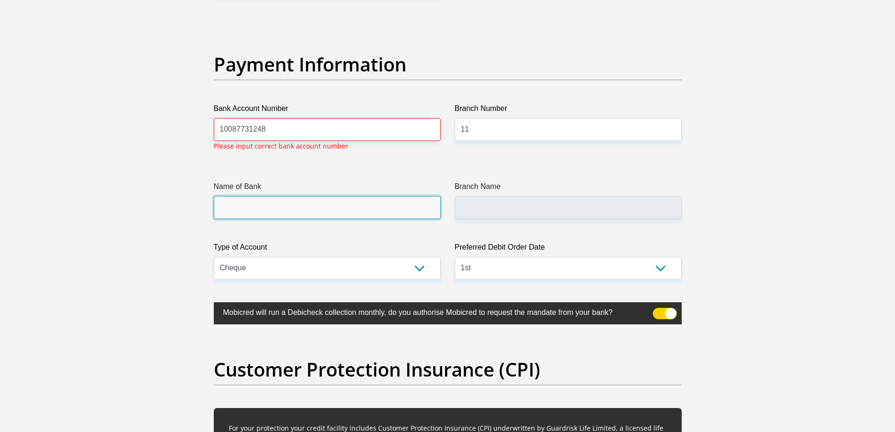
click at [358, 204] on input "Name of Bank" at bounding box center [327, 207] width 227 height 23
click at [357, 205] on input "Name of Bank" at bounding box center [327, 207] width 227 height 23
click at [360, 203] on input "Name of Bank" at bounding box center [327, 207] width 227 height 23
click at [361, 202] on input "Name of Bank" at bounding box center [327, 207] width 227 height 23
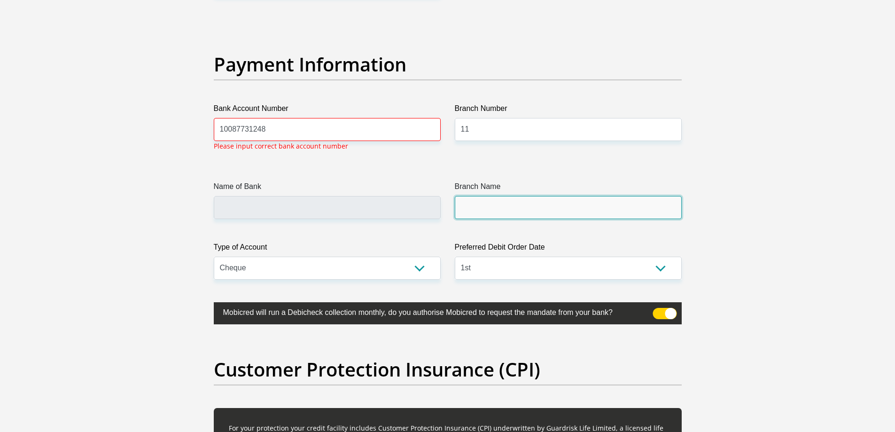
click at [499, 200] on input "Branch Name" at bounding box center [568, 207] width 227 height 23
click at [497, 202] on input "Branch Name" at bounding box center [568, 207] width 227 height 23
click at [497, 203] on input "Branch Name" at bounding box center [568, 207] width 227 height 23
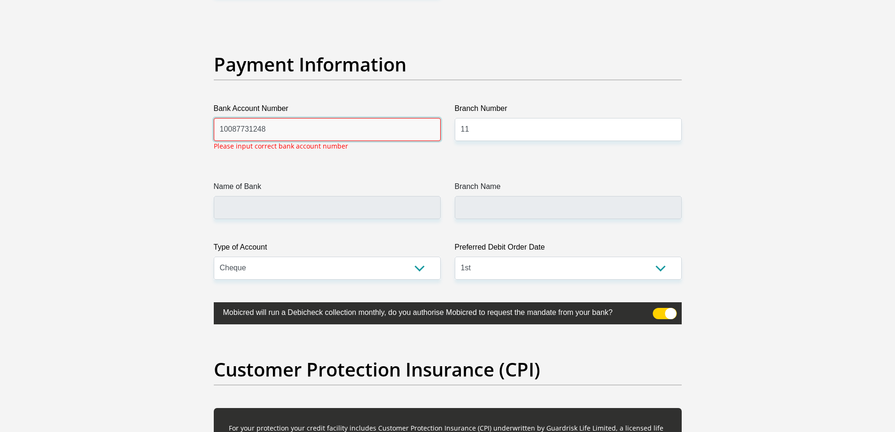
click at [333, 133] on input "10087731248" at bounding box center [327, 129] width 227 height 23
click at [333, 132] on input "10087731248" at bounding box center [327, 129] width 227 height 23
click at [345, 131] on input "10087731248" at bounding box center [327, 129] width 227 height 23
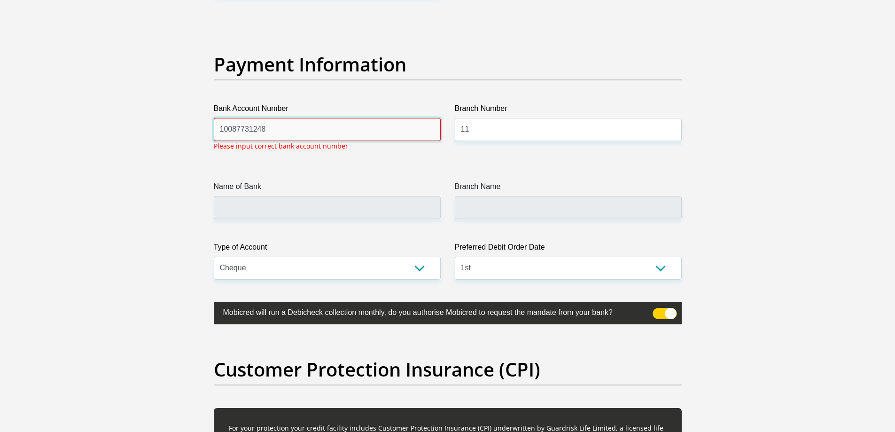
click at [345, 131] on input "10087731248" at bounding box center [327, 129] width 227 height 23
